Goal: Task Accomplishment & Management: Manage account settings

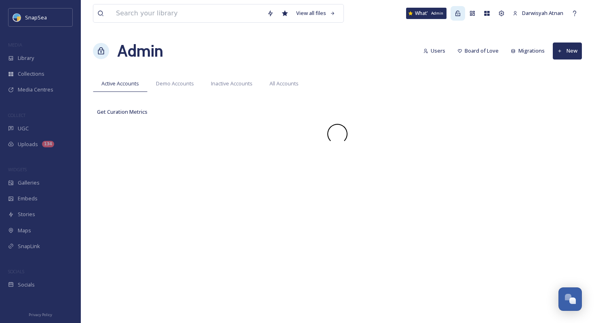
click at [458, 16] on icon at bounding box center [458, 13] width 6 height 6
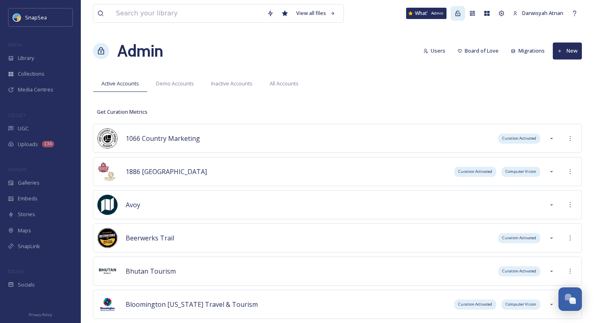
scroll to position [4187, 0]
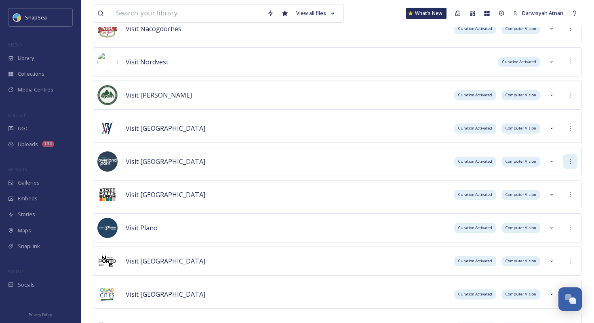
click at [569, 163] on icon at bounding box center [570, 161] width 6 height 6
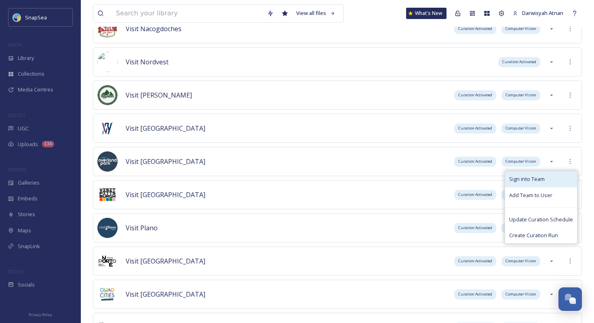
click at [566, 177] on div "Sign into Team" at bounding box center [541, 179] width 72 height 16
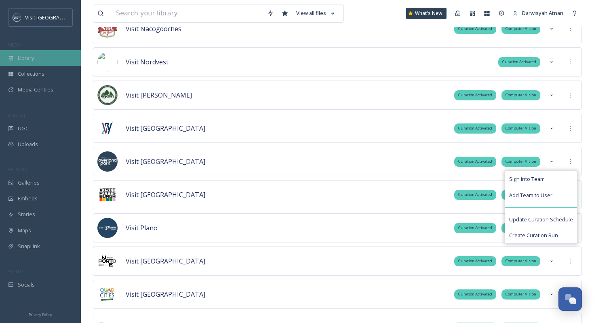
click at [52, 61] on div "Library" at bounding box center [40, 58] width 81 height 16
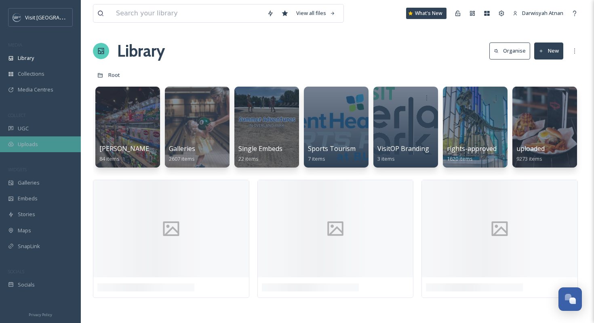
click at [18, 136] on div "Uploads" at bounding box center [40, 144] width 81 height 16
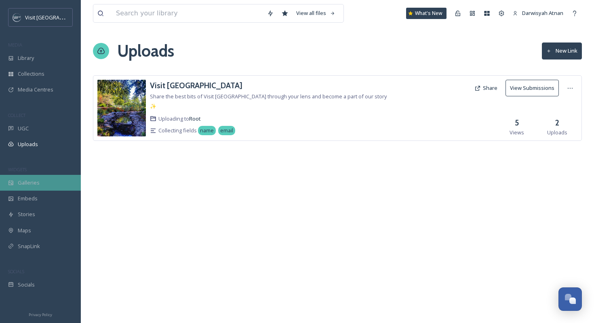
click at [25, 180] on span "Galleries" at bounding box center [29, 183] width 22 height 8
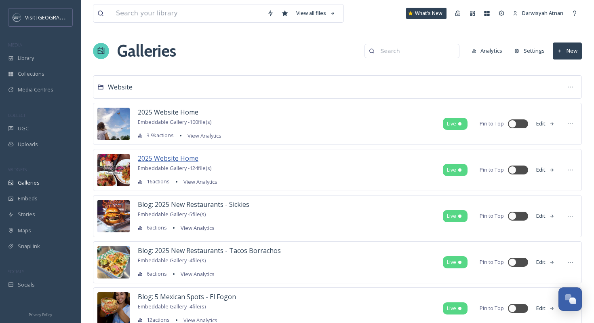
click at [179, 155] on span "2025 Website Home" at bounding box center [168, 158] width 61 height 9
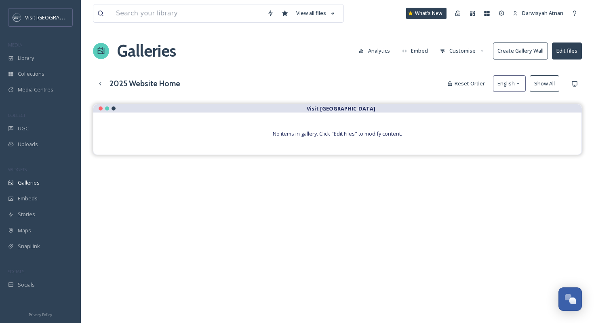
click at [331, 139] on div "No items in gallery. Click "Edit Files" to modify content." at bounding box center [337, 133] width 488 height 42
click at [477, 81] on button "Reset Order" at bounding box center [467, 84] width 46 height 16
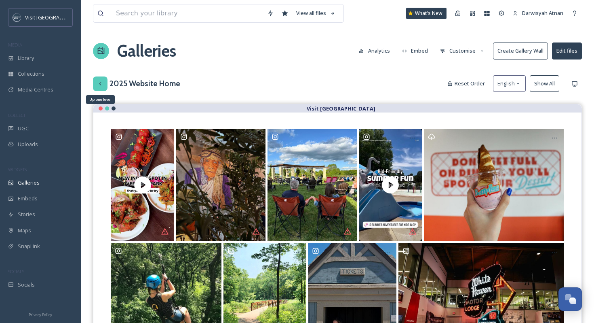
click at [99, 84] on icon at bounding box center [100, 83] width 6 height 6
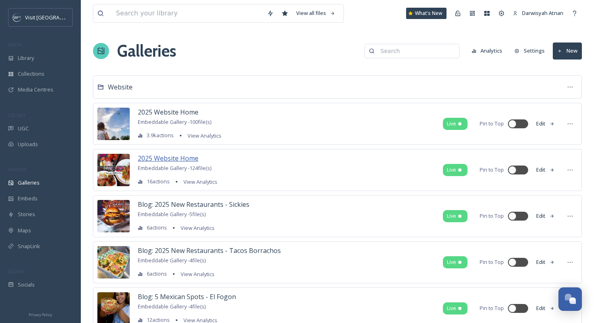
click at [171, 159] on span "2025 Website Home" at bounding box center [168, 158] width 61 height 9
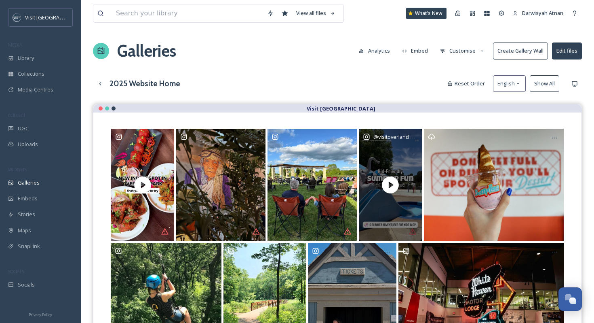
scroll to position [116, 0]
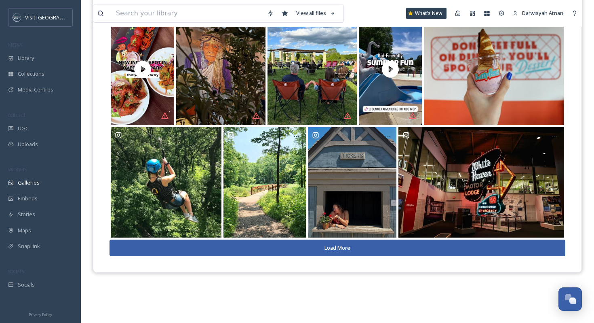
click at [361, 246] on button "Load More" at bounding box center [338, 247] width 456 height 17
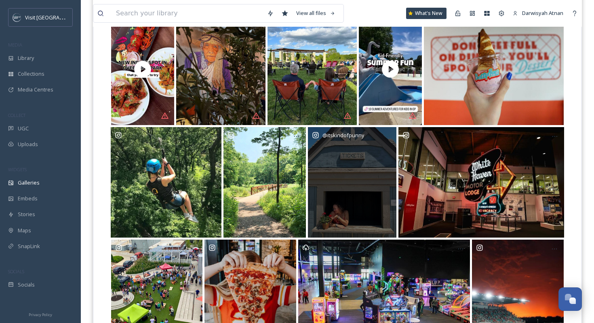
scroll to position [0, 0]
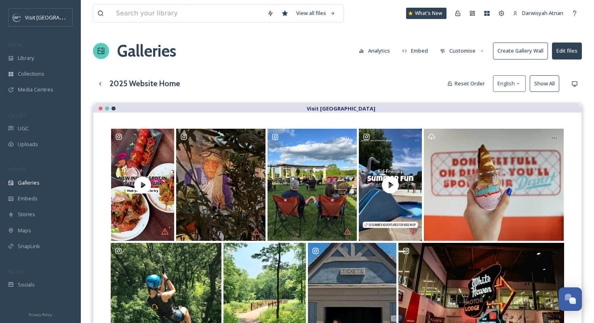
click at [134, 62] on h1 "Galleries" at bounding box center [146, 51] width 59 height 24
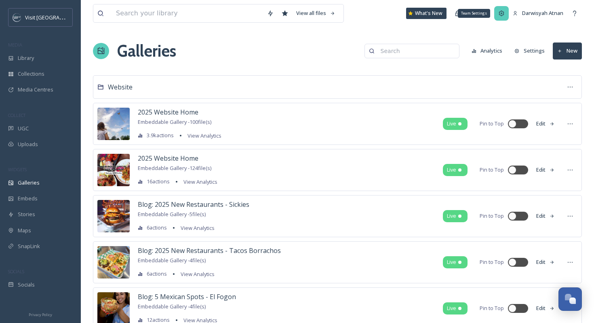
click at [503, 13] on icon at bounding box center [501, 13] width 6 height 6
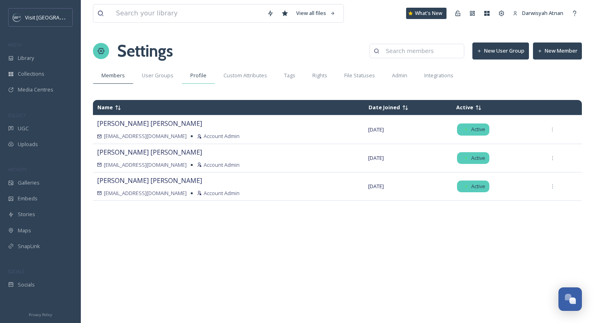
click at [198, 72] on span "Profile" at bounding box center [198, 76] width 16 height 8
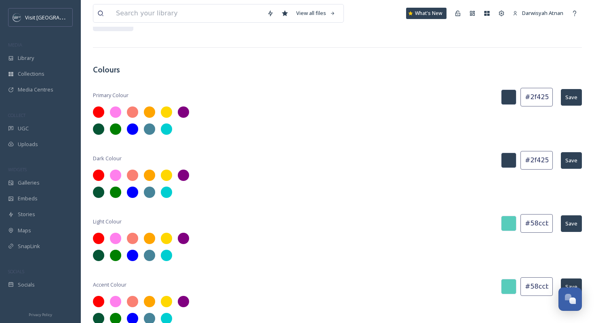
scroll to position [210, 0]
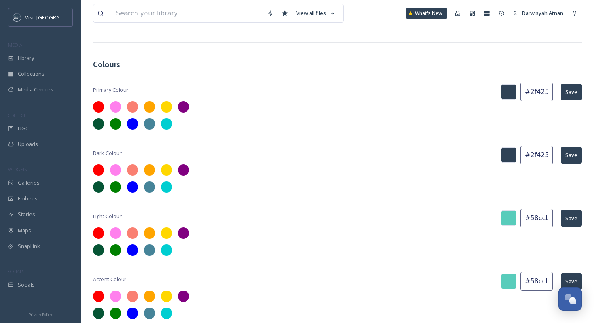
click at [542, 217] on input "#58ccbb" at bounding box center [537, 218] width 32 height 19
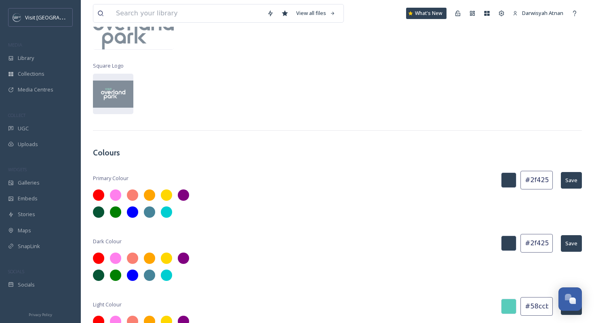
scroll to position [0, 0]
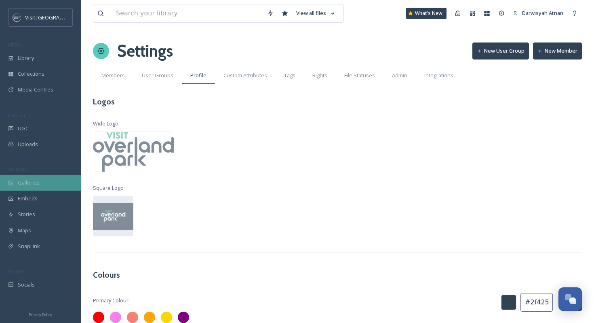
click at [38, 182] on span "Galleries" at bounding box center [29, 183] width 22 height 8
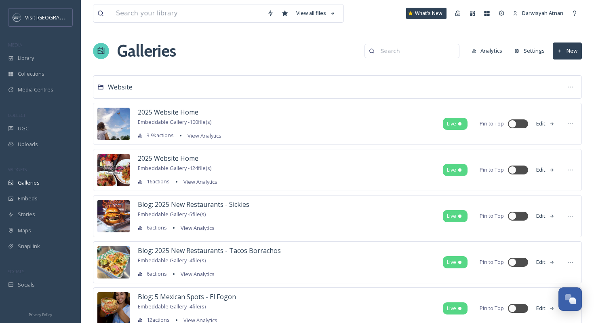
click at [534, 53] on button "Settings" at bounding box center [530, 51] width 38 height 16
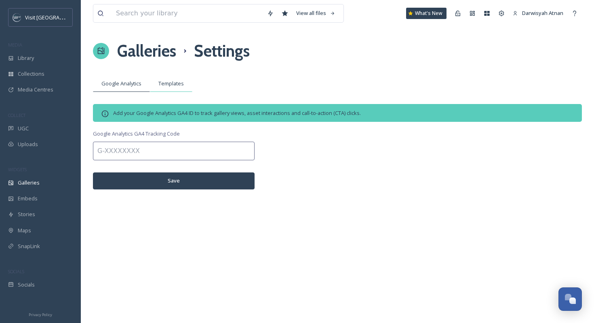
click at [177, 81] on span "Templates" at bounding box center [170, 84] width 25 height 8
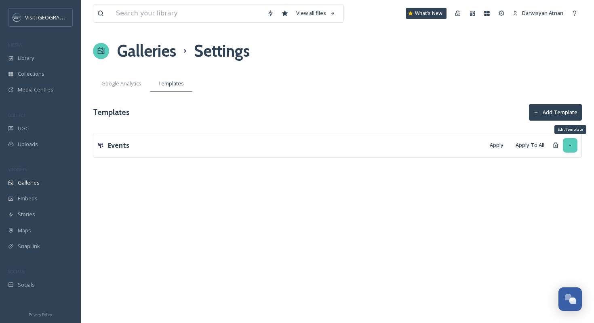
click at [572, 146] on icon at bounding box center [570, 145] width 6 height 6
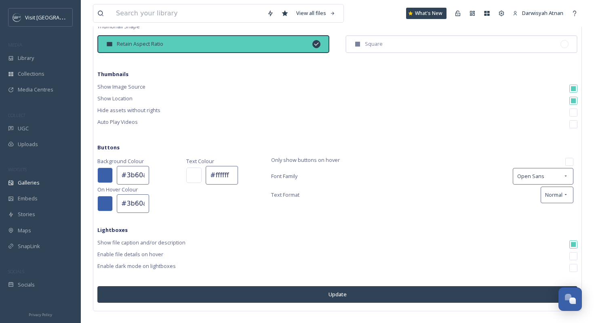
scroll to position [200, 0]
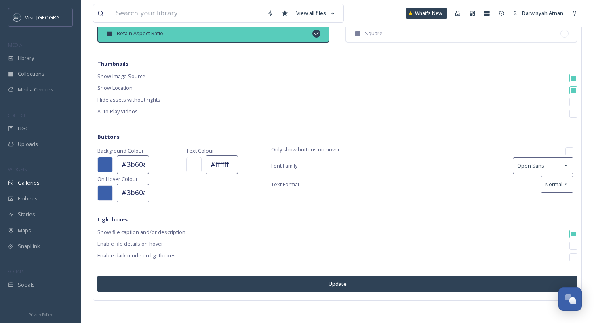
click at [134, 193] on input "#3b60aa" at bounding box center [133, 193] width 32 height 19
paste input "58ccbb"
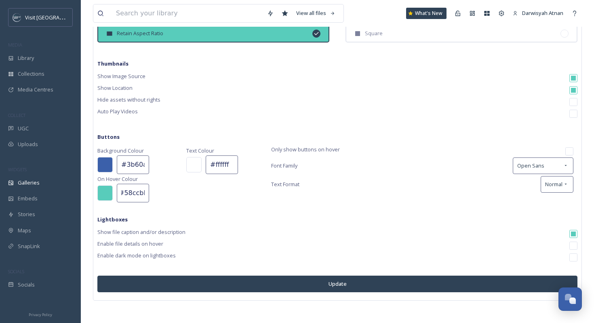
type input "#58ccbb"
click at [234, 279] on button "Update" at bounding box center [337, 283] width 480 height 17
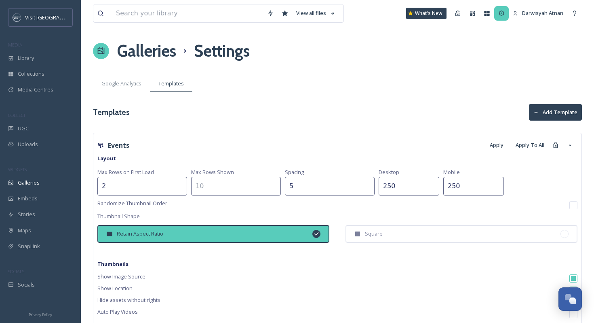
click at [501, 13] on icon at bounding box center [501, 13] width 6 height 6
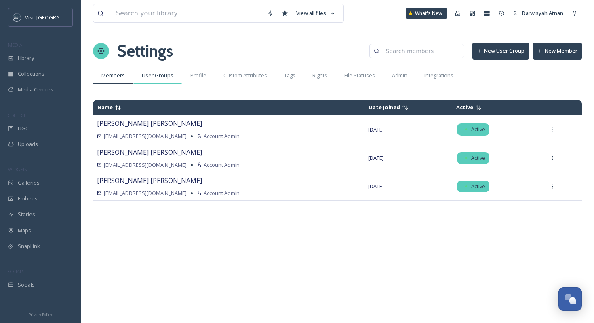
click at [148, 75] on span "User Groups" at bounding box center [158, 76] width 32 height 8
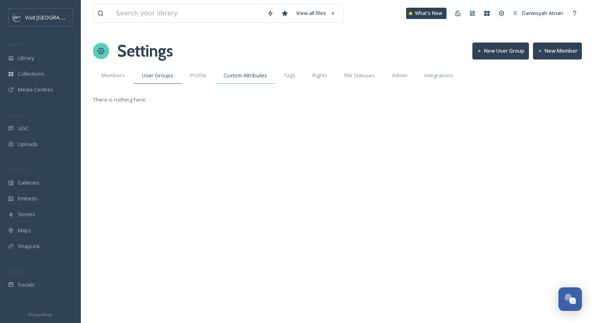
click at [239, 75] on span "Custom Attributes" at bounding box center [246, 76] width 44 height 8
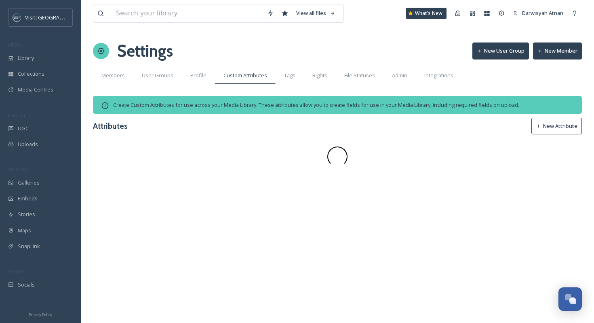
click at [201, 73] on span "Profile" at bounding box center [198, 76] width 16 height 8
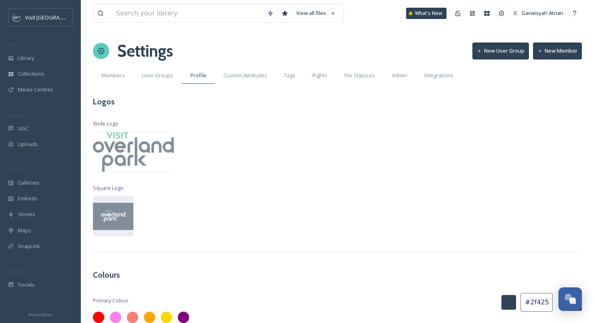
scroll to position [210, 0]
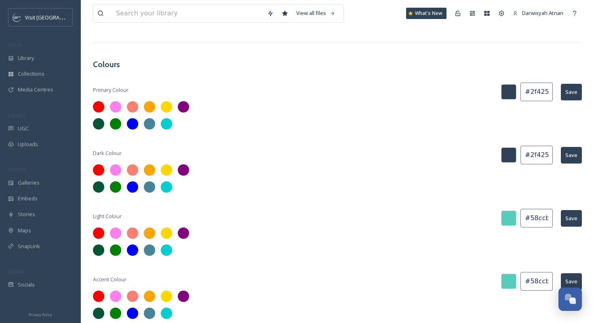
click at [537, 95] on input "#2f4256" at bounding box center [537, 91] width 32 height 19
click at [46, 69] on div "Collections" at bounding box center [40, 74] width 81 height 16
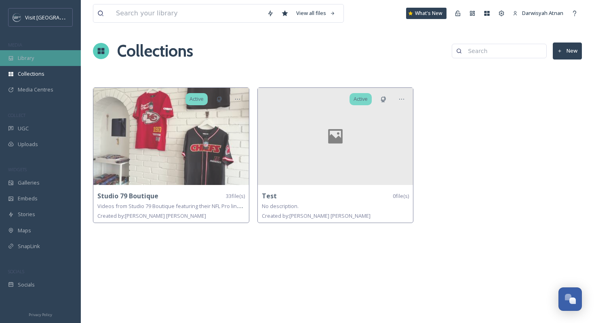
click at [38, 60] on div "Library" at bounding box center [40, 58] width 81 height 16
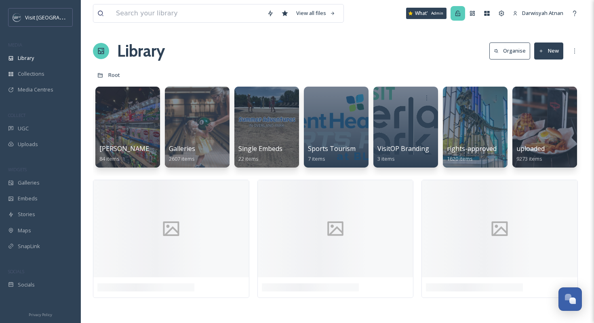
click at [457, 15] on icon at bounding box center [458, 13] width 6 height 6
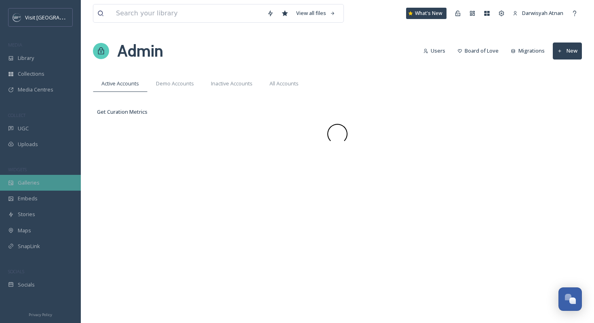
click at [24, 185] on span "Galleries" at bounding box center [29, 183] width 22 height 8
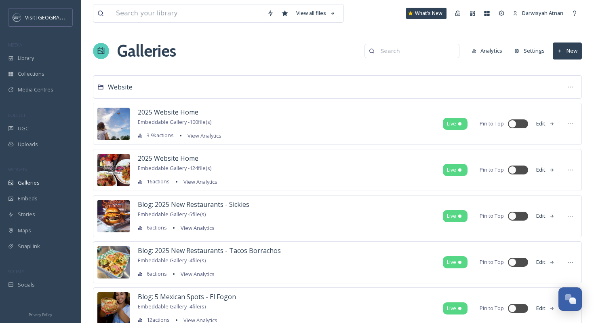
click at [531, 51] on button "Settings" at bounding box center [530, 51] width 38 height 16
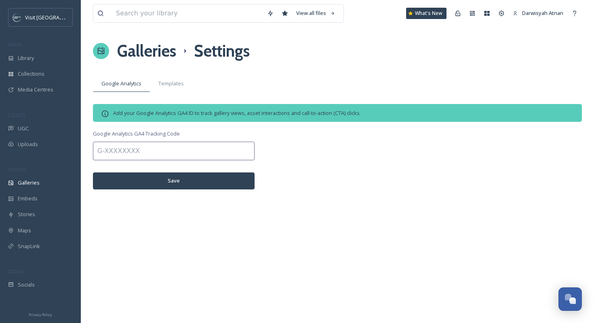
click at [152, 70] on div "View all files What's New Darwisyah Atnan Galleries Settings Google Analytics T…" at bounding box center [337, 161] width 513 height 323
click at [169, 84] on span "Templates" at bounding box center [170, 84] width 25 height 8
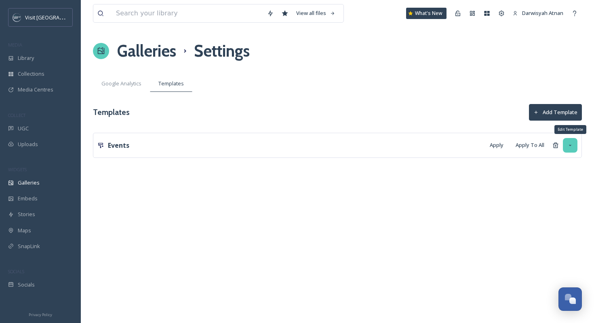
click at [570, 141] on div "Edit Template" at bounding box center [570, 145] width 15 height 15
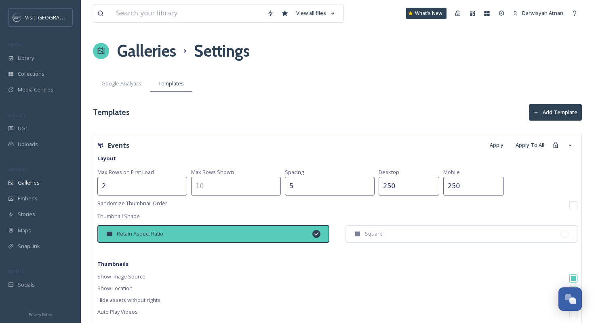
scroll to position [200, 0]
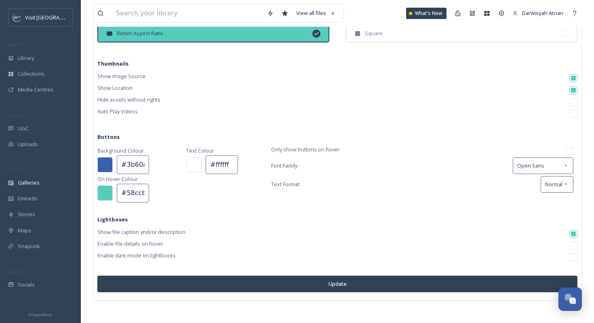
click at [143, 165] on input "#3b60aa" at bounding box center [133, 164] width 32 height 19
paste input "2f4256"
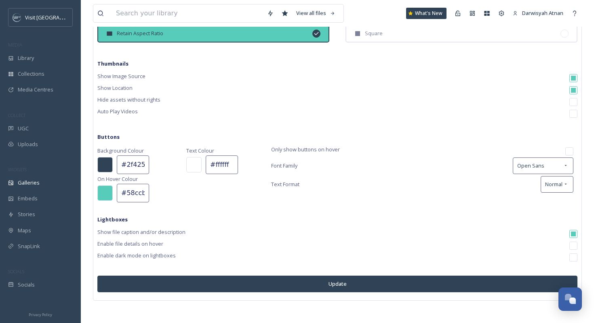
scroll to position [0, 1]
type input "#2f4256"
click at [367, 281] on button "Update" at bounding box center [337, 283] width 480 height 17
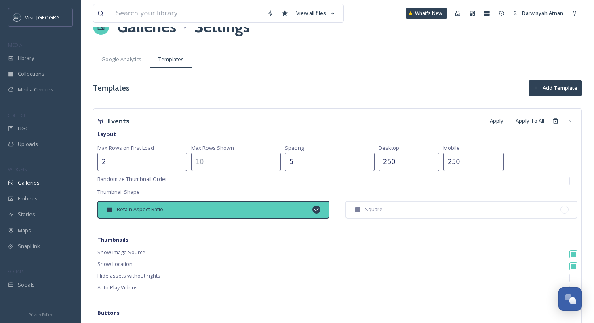
scroll to position [0, 0]
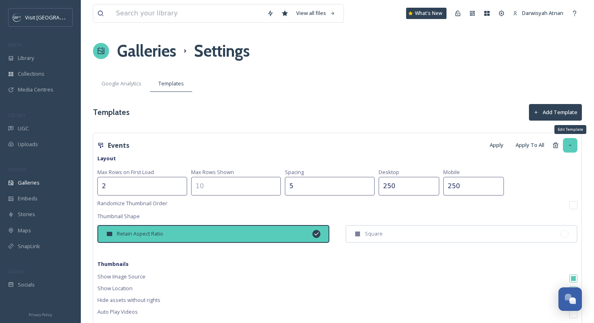
click at [570, 150] on div "Edit Template" at bounding box center [570, 145] width 15 height 15
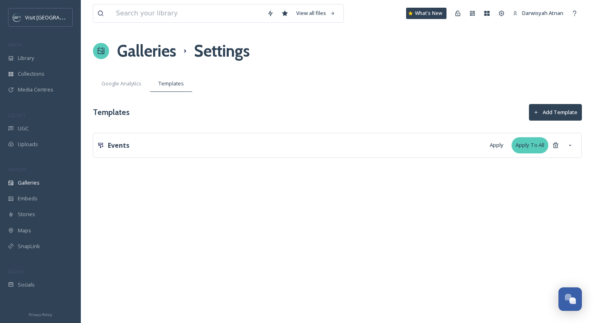
click at [525, 141] on div "Apply To All" at bounding box center [530, 145] width 37 height 16
click at [33, 181] on span "Galleries" at bounding box center [29, 183] width 22 height 8
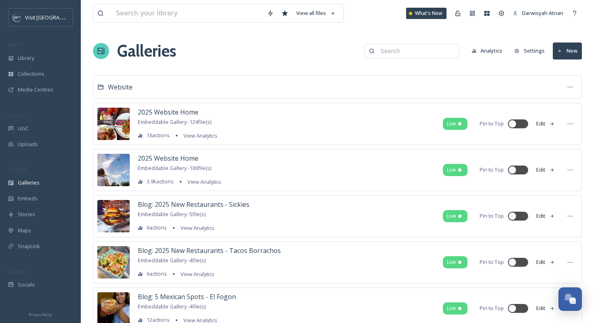
click at [312, 57] on div "Galleries Analytics Settings New" at bounding box center [337, 51] width 489 height 24
click at [19, 63] on div "Library" at bounding box center [40, 58] width 81 height 16
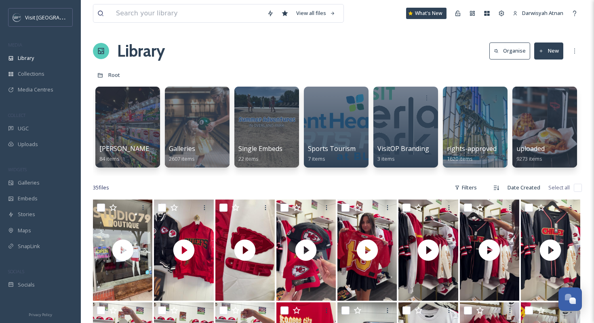
click at [272, 62] on div "Library Organise New" at bounding box center [337, 51] width 489 height 24
click at [36, 183] on span "Galleries" at bounding box center [29, 183] width 22 height 8
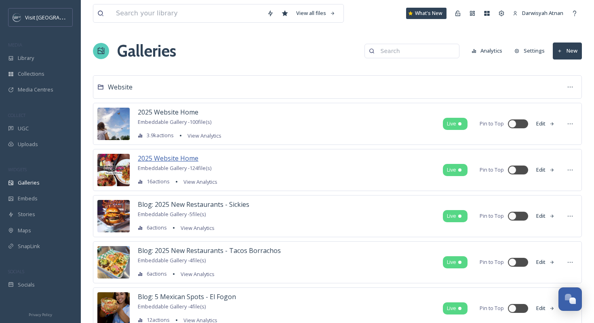
click at [192, 159] on span "2025 Website Home" at bounding box center [168, 158] width 61 height 9
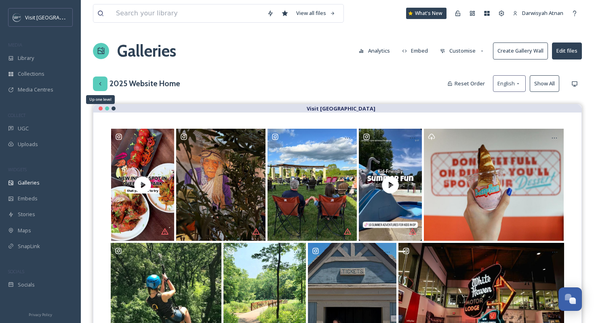
click at [103, 84] on icon at bounding box center [100, 83] width 6 height 6
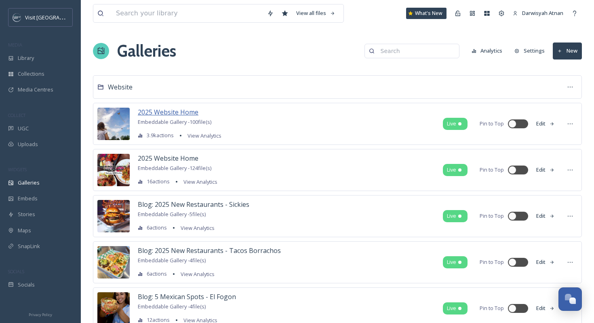
click at [178, 115] on span "2025 Website Home" at bounding box center [168, 112] width 61 height 9
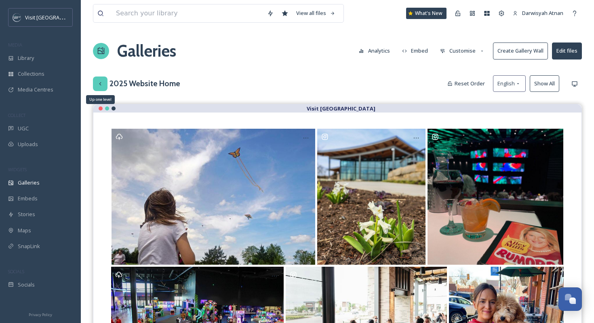
click at [101, 85] on icon at bounding box center [100, 83] width 6 height 6
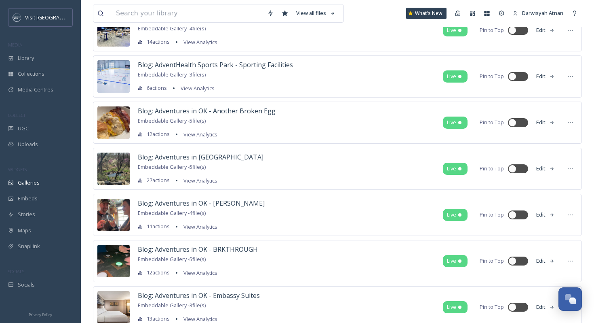
scroll to position [589, 0]
